Goal: Information Seeking & Learning: Learn about a topic

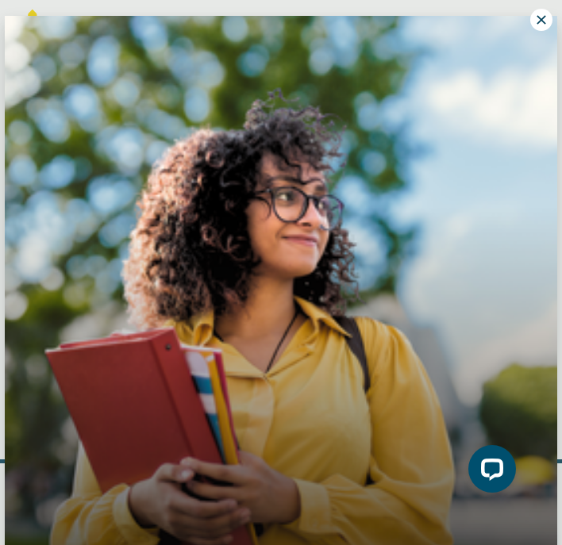
scroll to position [9, 0]
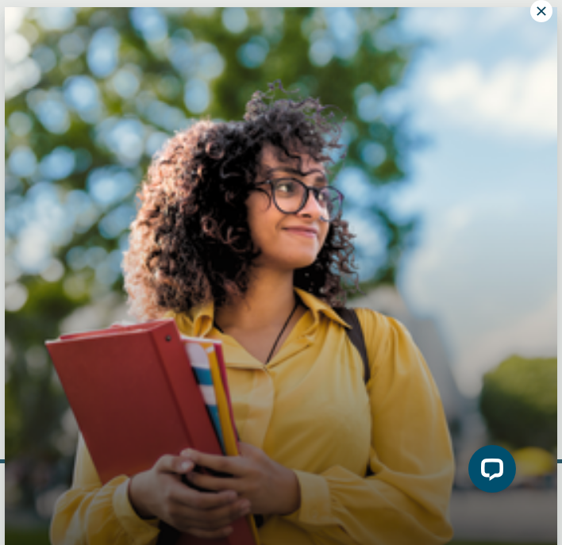
click at [549, 16] on button at bounding box center [541, 11] width 22 height 22
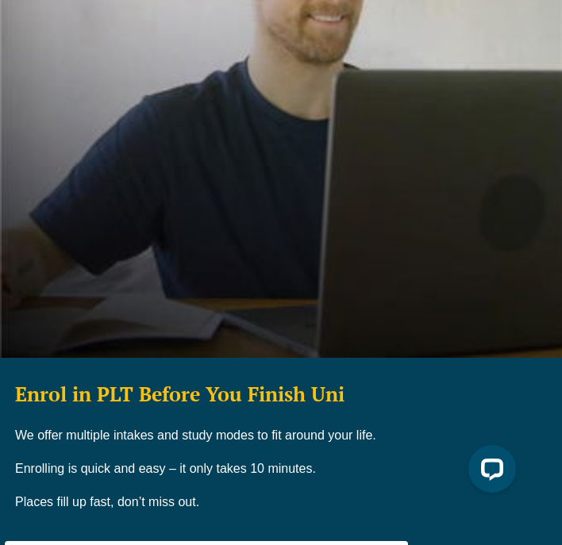
scroll to position [0, 0]
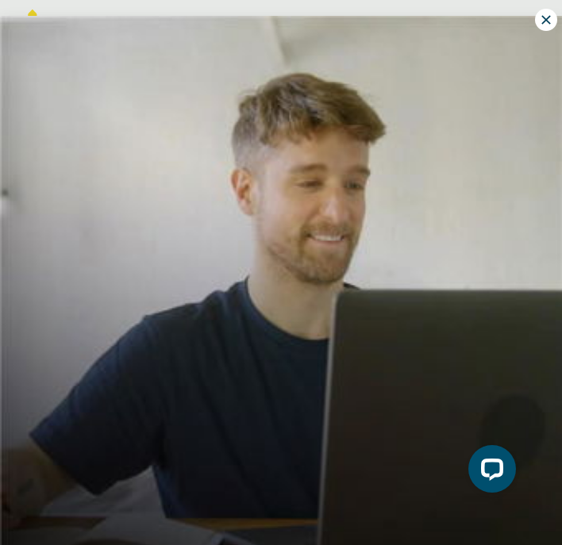
click at [541, 23] on icon at bounding box center [546, 20] width 14 height 14
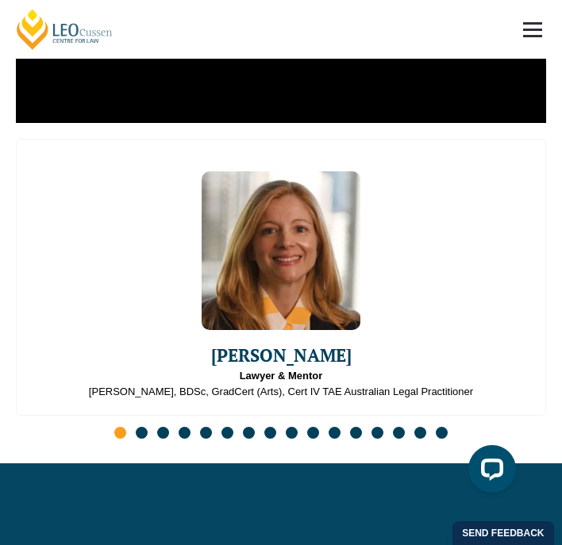
scroll to position [5401, 0]
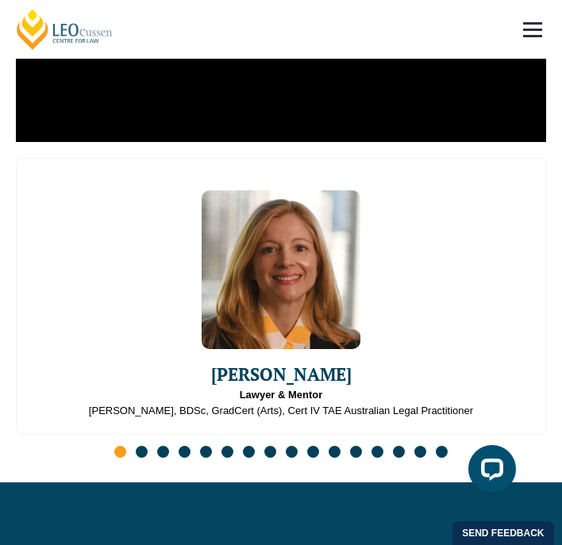
click at [135, 399] on div "Emma Ladakis Lawyer & Mentor J.D, BDSc, GradCert (Arts), Cert IV TAE Australian…" at bounding box center [281, 312] width 530 height 309
click at [137, 446] on span "Go to slide 2" at bounding box center [142, 452] width 12 height 12
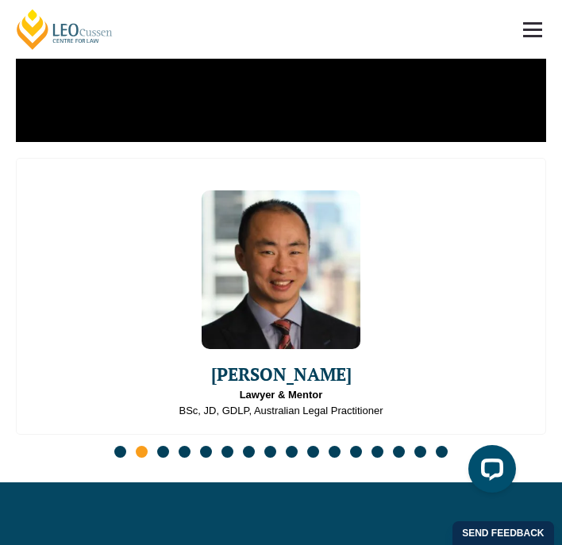
click at [161, 446] on span "Go to slide 3" at bounding box center [163, 452] width 12 height 12
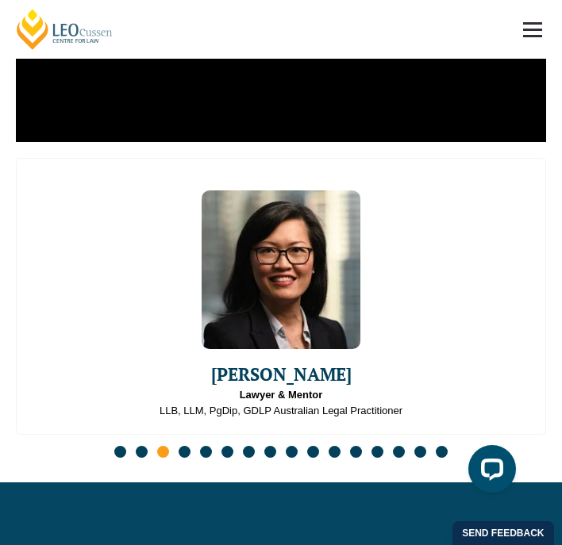
click at [185, 446] on span "Go to slide 4" at bounding box center [185, 452] width 12 height 12
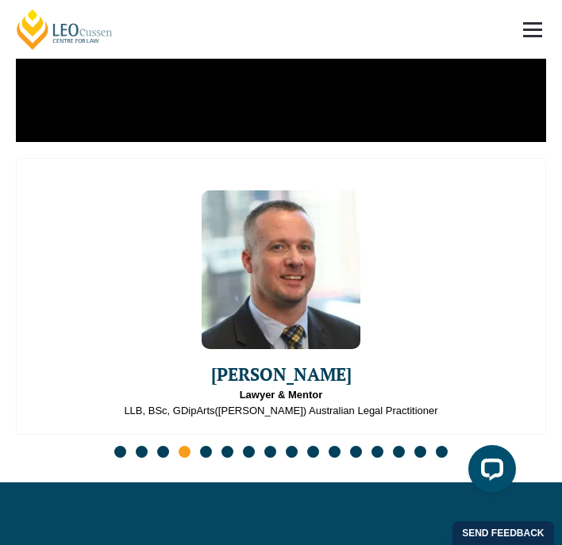
click at [205, 446] on span "Go to slide 5" at bounding box center [206, 452] width 12 height 12
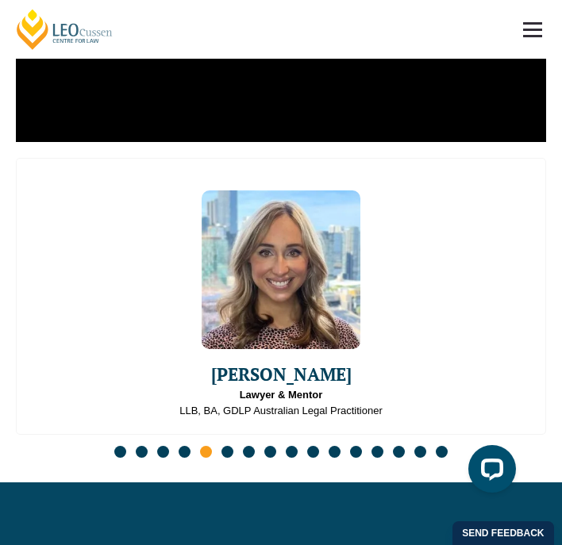
click at [226, 446] on span "Go to slide 6" at bounding box center [227, 452] width 12 height 12
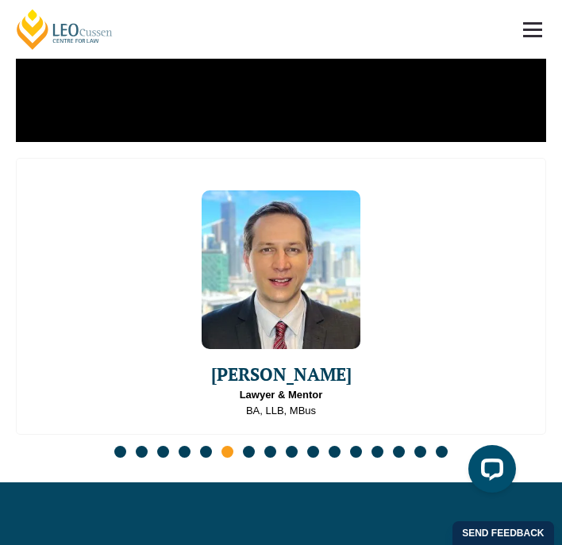
click at [248, 446] on span "Go to slide 7" at bounding box center [249, 452] width 12 height 12
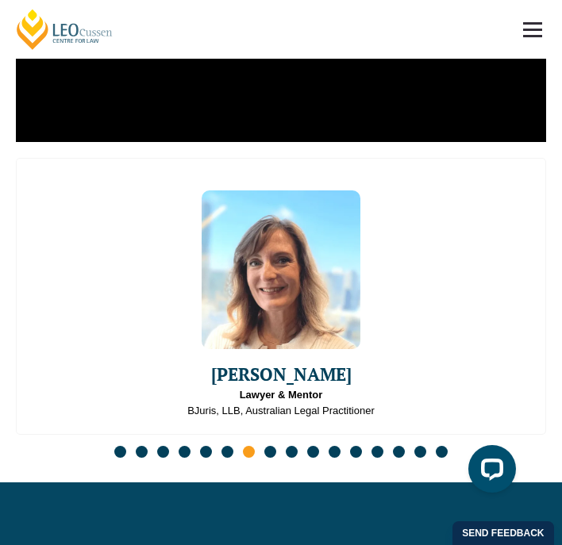
click at [271, 446] on span "Go to slide 8" at bounding box center [270, 452] width 12 height 12
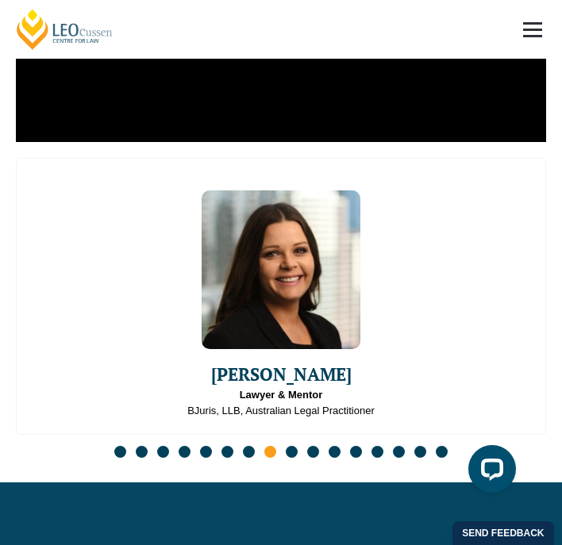
click at [284, 446] on div "Slides" at bounding box center [281, 454] width 530 height 17
click at [292, 446] on span "Go to slide 9" at bounding box center [292, 452] width 12 height 12
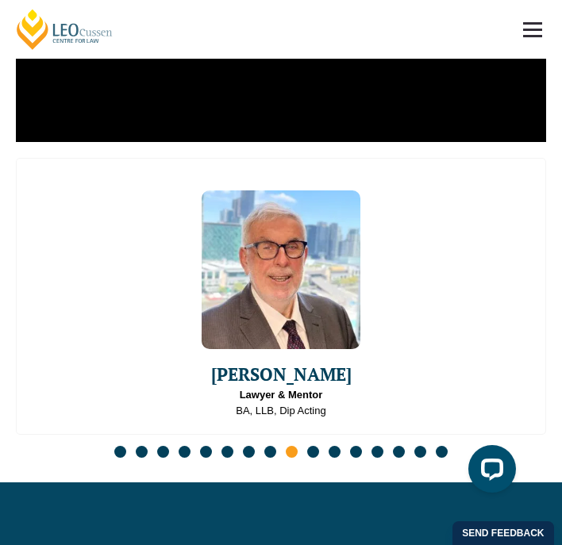
click at [312, 446] on span "Go to slide 10" at bounding box center [313, 452] width 12 height 12
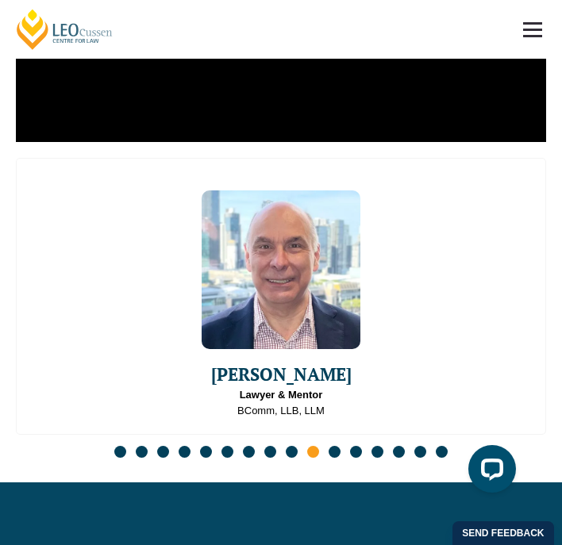
click at [332, 446] on span "Go to slide 11" at bounding box center [335, 452] width 12 height 12
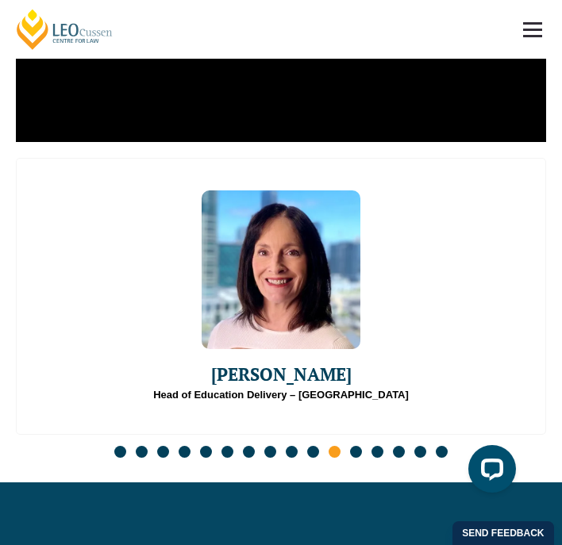
scroll to position [5413, 0]
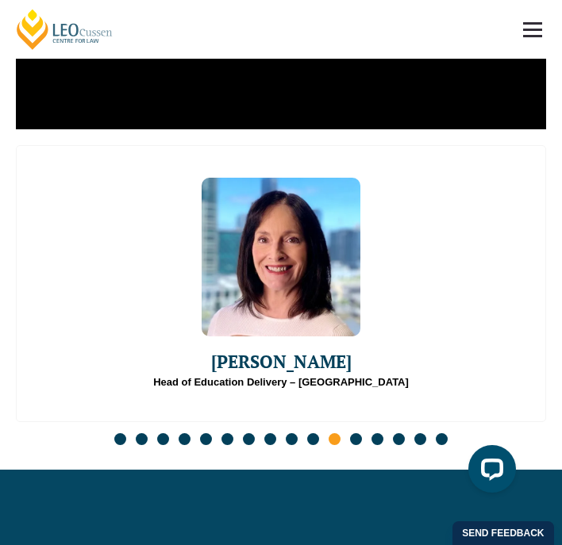
click at [352, 433] on span "Go to slide 12" at bounding box center [356, 439] width 12 height 12
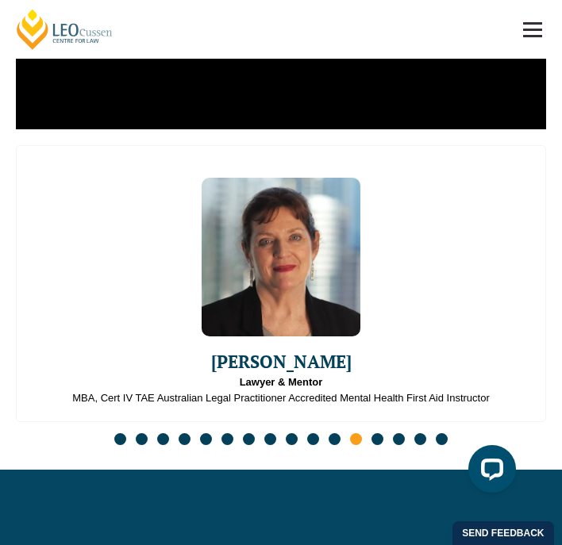
click at [383, 433] on span "Go to slide 13" at bounding box center [377, 439] width 12 height 12
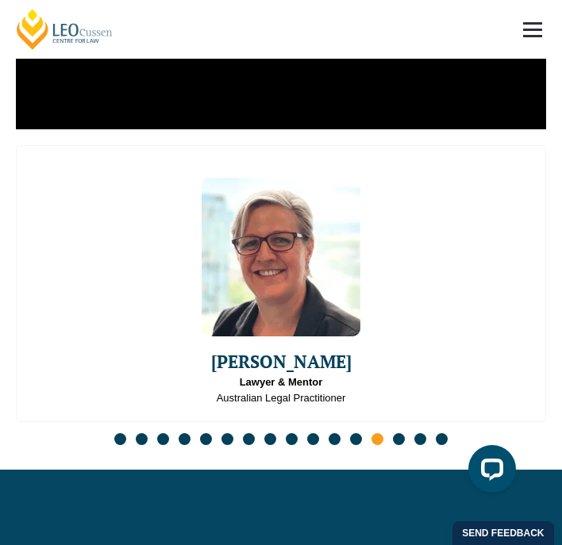
click at [393, 433] on div "Slides" at bounding box center [281, 441] width 530 height 17
click at [396, 433] on span "Go to slide 14" at bounding box center [399, 439] width 12 height 12
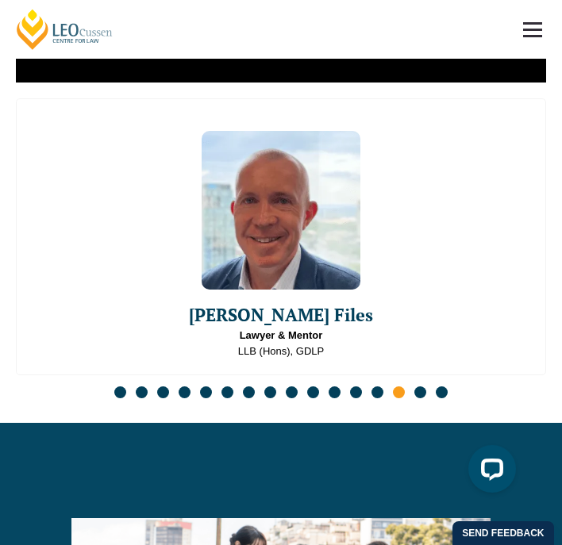
scroll to position [5463, 0]
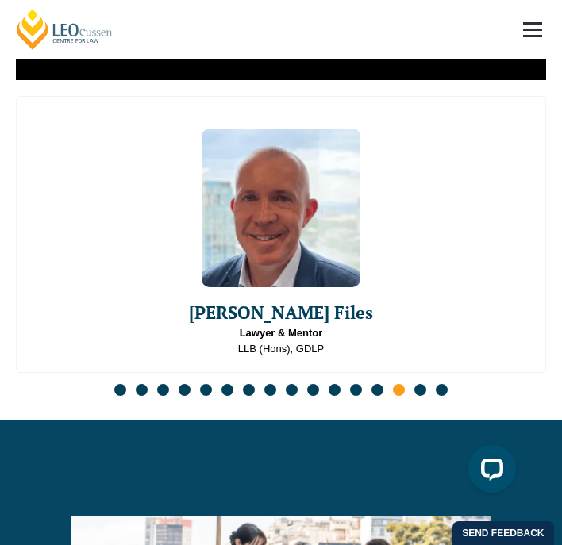
click at [419, 384] on span "Go to slide 15" at bounding box center [420, 390] width 12 height 12
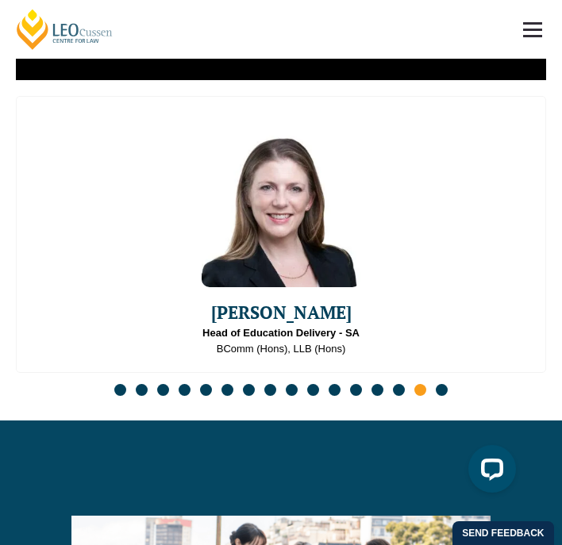
click at [446, 384] on div "Slides" at bounding box center [281, 392] width 530 height 17
click at [441, 384] on div "Slides" at bounding box center [281, 392] width 530 height 17
click at [444, 384] on span "Go to slide 16" at bounding box center [442, 390] width 12 height 12
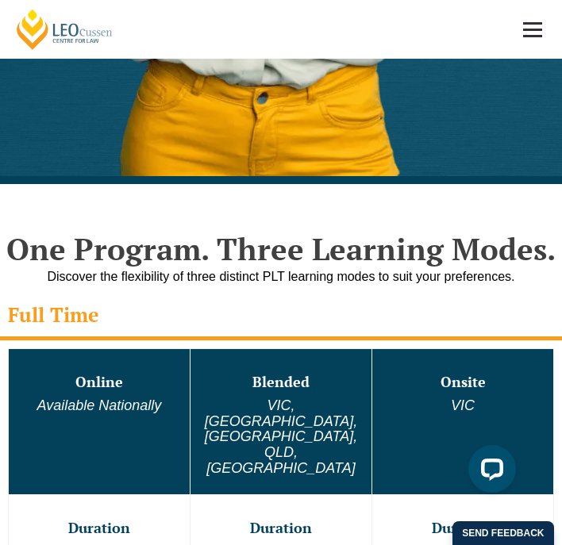
scroll to position [0, 0]
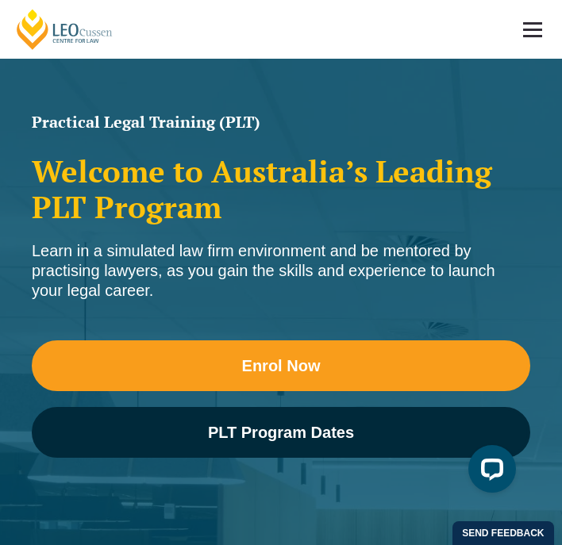
click at [533, 35] on span at bounding box center [532, 36] width 19 height 2
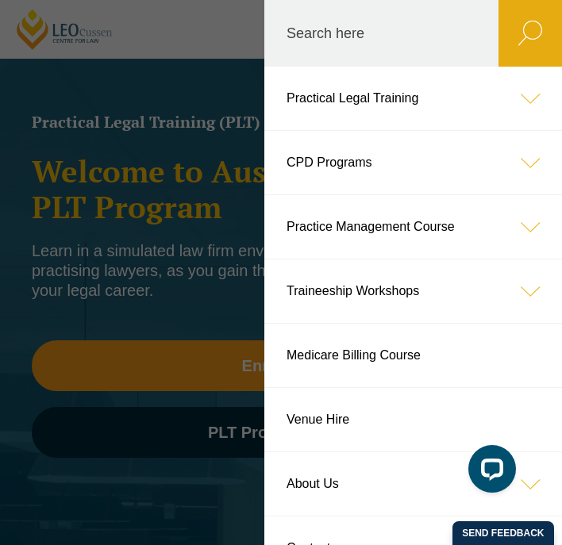
click at [426, 114] on link "Practical Legal Training" at bounding box center [413, 98] width 298 height 63
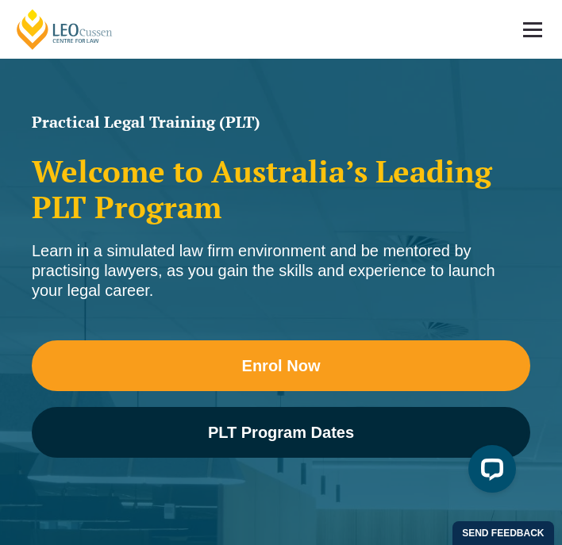
click at [531, 26] on link at bounding box center [532, 29] width 59 height 59
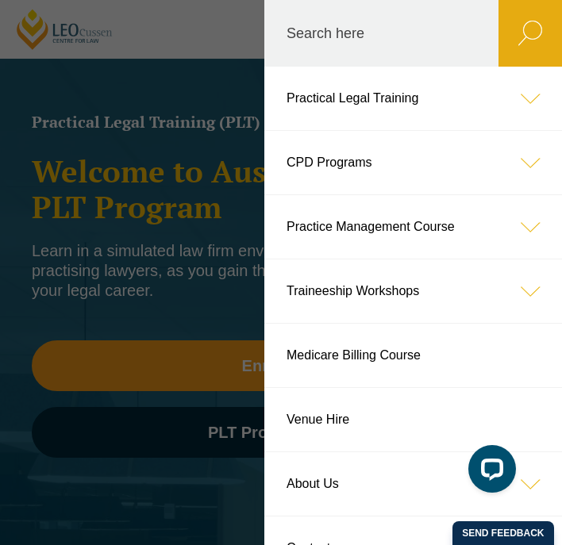
click at [525, 101] on icon at bounding box center [529, 98] width 63 height 63
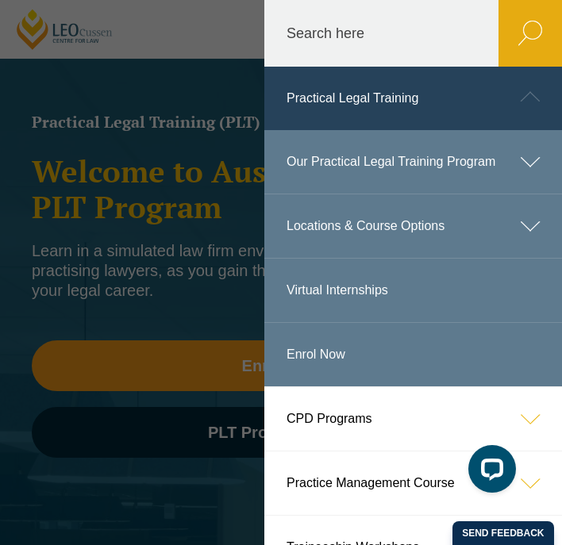
click at [444, 153] on link "Our Practical Legal Training Program" at bounding box center [413, 161] width 298 height 63
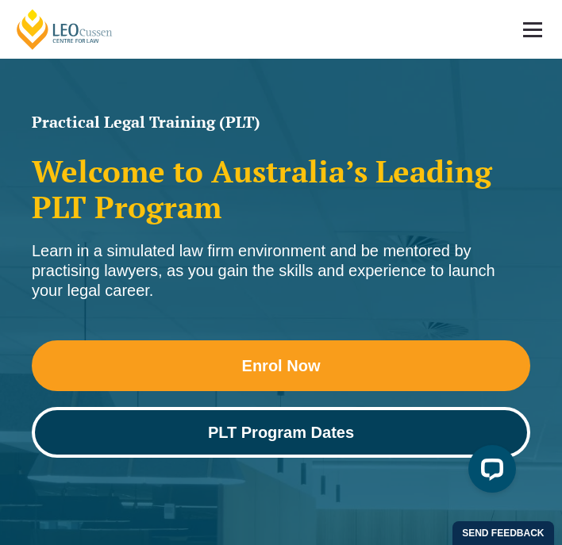
click at [299, 448] on link "PLT Program Dates" at bounding box center [281, 432] width 498 height 51
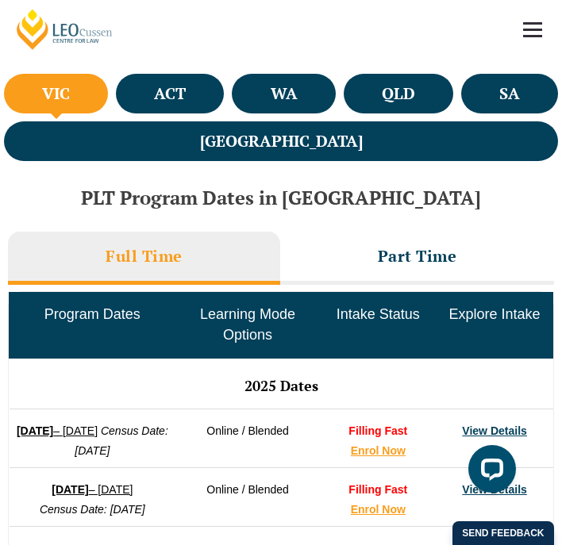
scroll to position [487, 0]
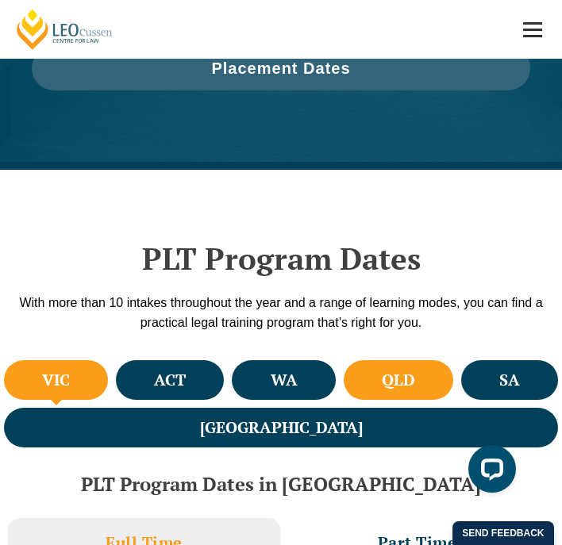
click at [344, 367] on li "QLD" at bounding box center [399, 380] width 110 height 40
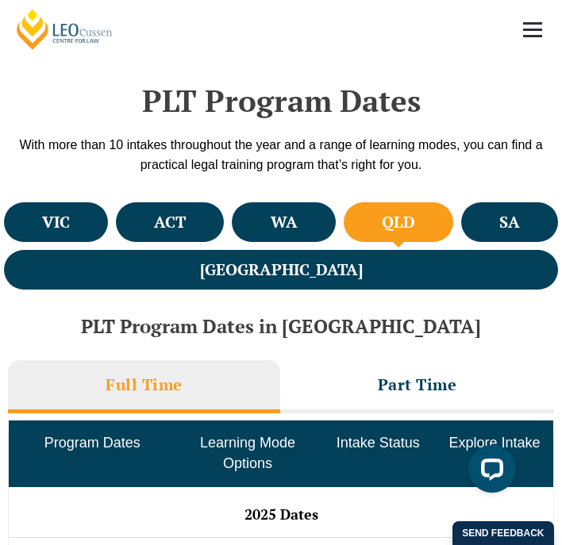
scroll to position [578, 0]
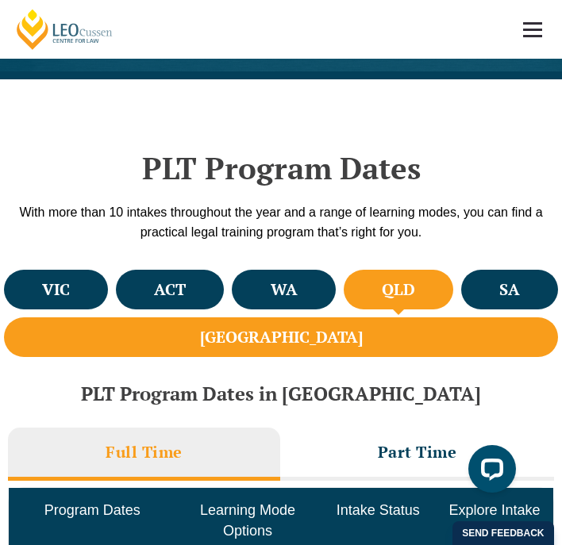
click at [486, 317] on li "[GEOGRAPHIC_DATA]" at bounding box center [281, 337] width 554 height 40
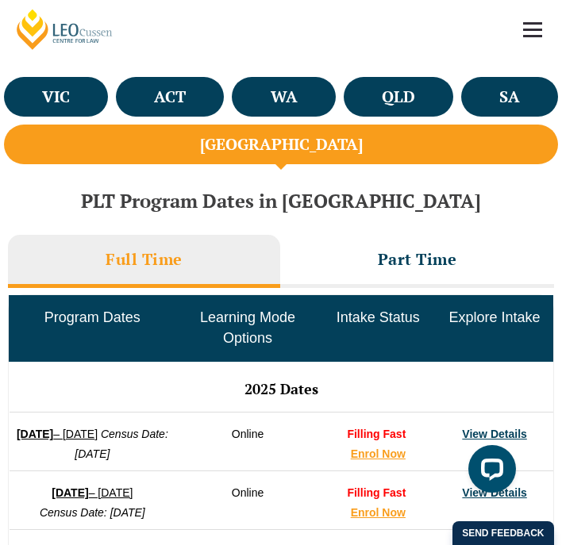
scroll to position [767, 0]
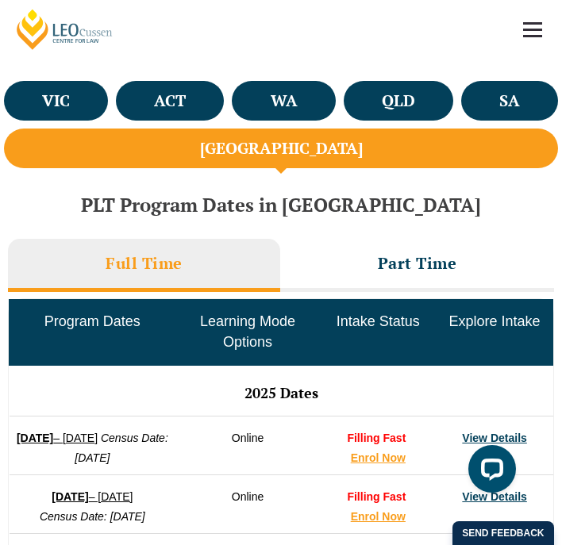
click at [461, 88] on li "SA" at bounding box center [509, 101] width 97 height 40
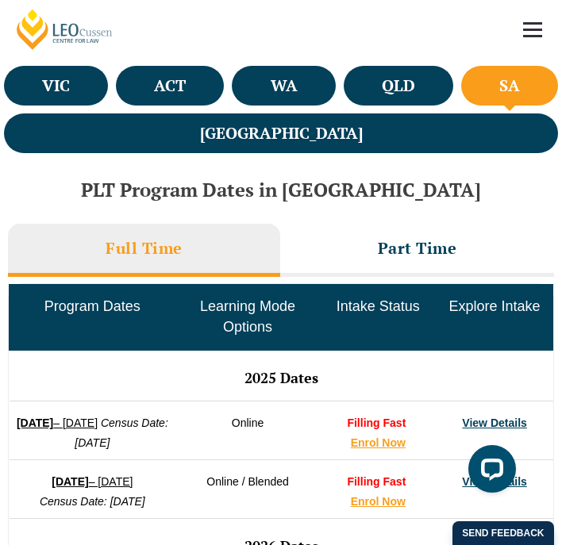
scroll to position [788, 0]
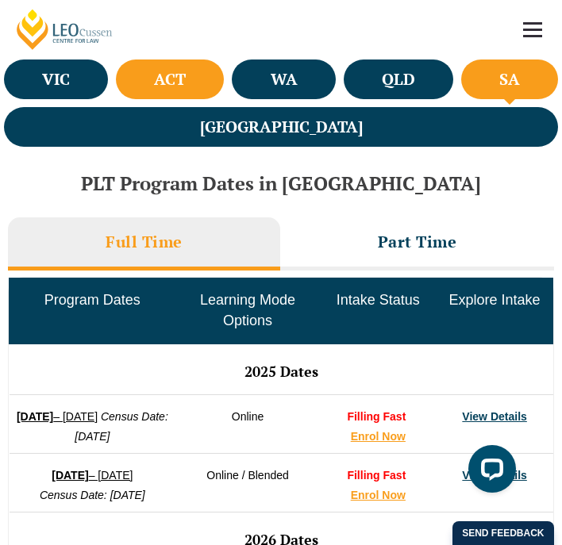
click at [116, 70] on li "ACT" at bounding box center [170, 80] width 108 height 40
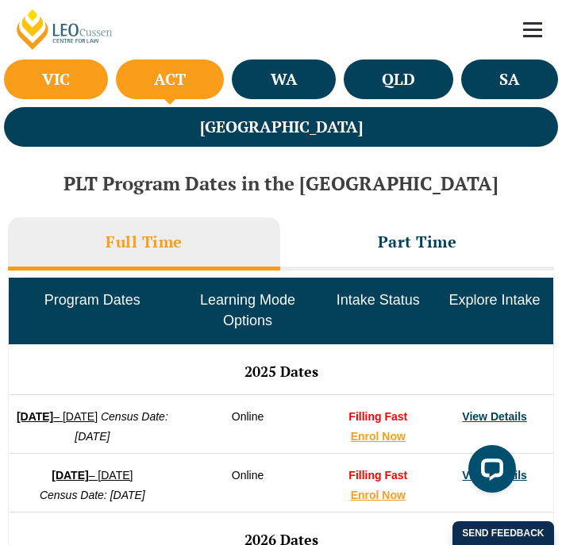
click at [48, 73] on h4 "VIC" at bounding box center [56, 79] width 28 height 21
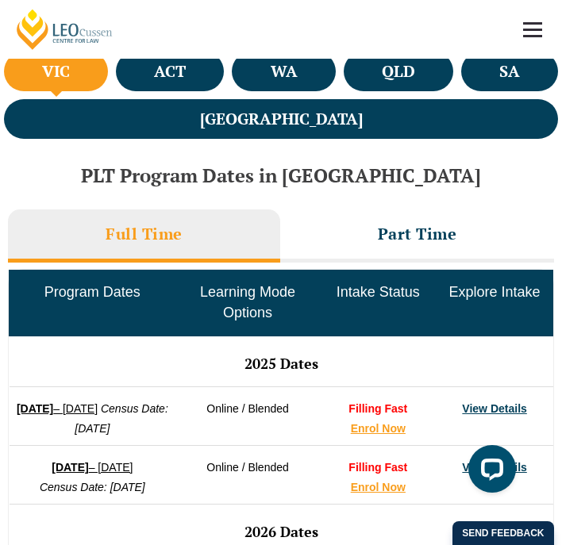
scroll to position [795, 0]
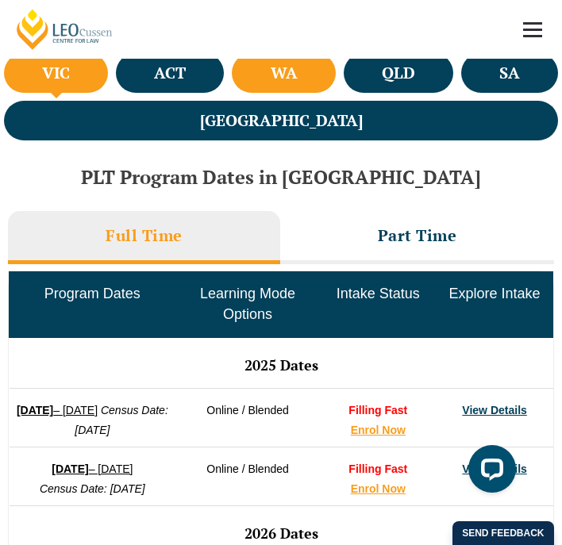
click at [271, 79] on h4 "WA" at bounding box center [284, 73] width 27 height 21
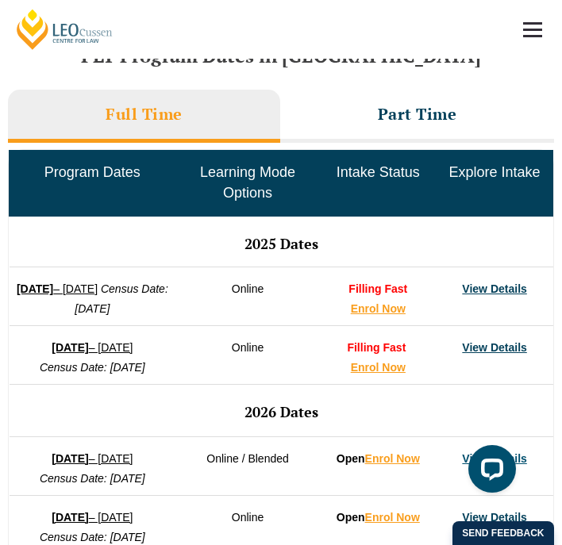
scroll to position [965, 0]
